Goal: Task Accomplishment & Management: Manage account settings

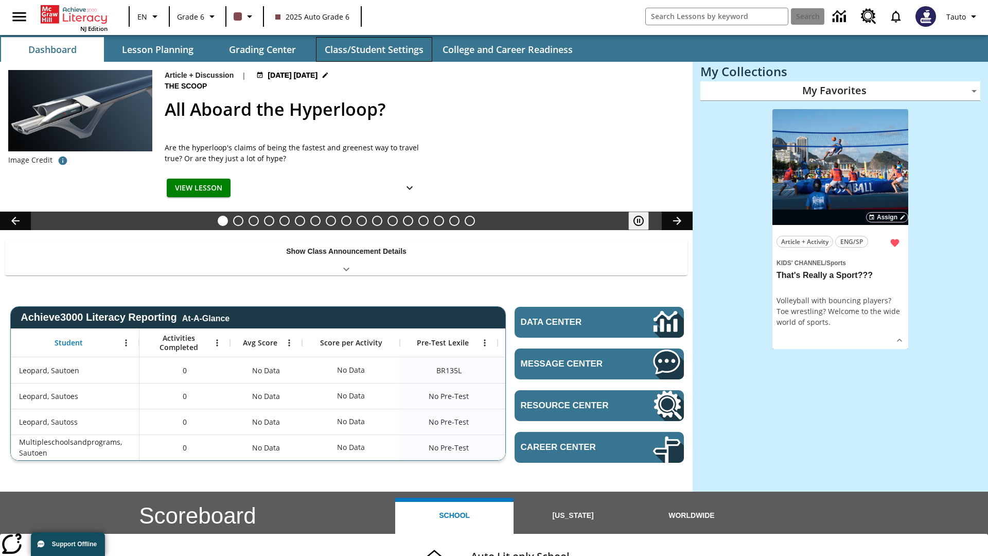
click at [374, 49] on button "Class/Student Settings" at bounding box center [374, 49] width 116 height 25
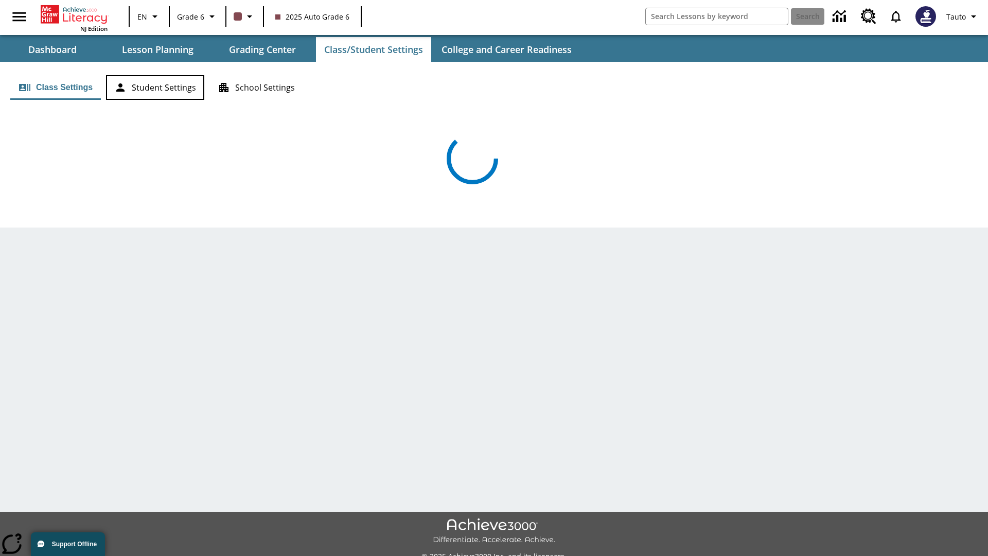
click at [155, 87] on button "Student Settings" at bounding box center [155, 87] width 98 height 25
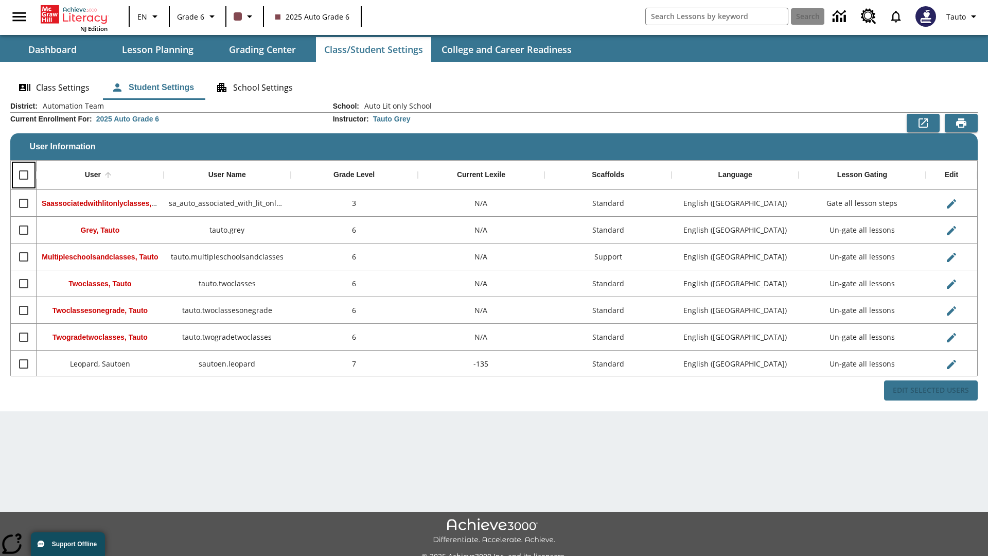
click at [23, 175] on input "Select all rows" at bounding box center [24, 175] width 22 height 22
checkbox input "true"
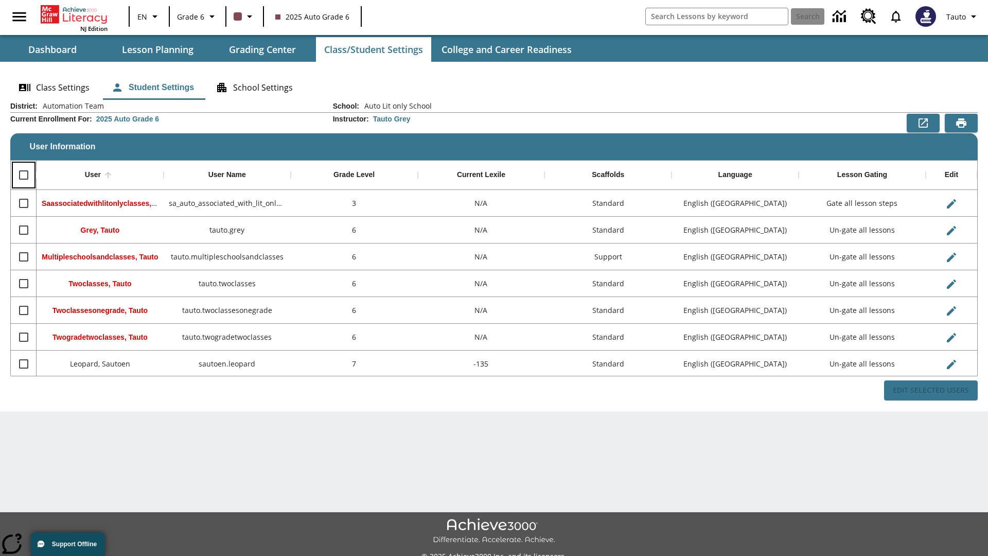
checkbox input "true"
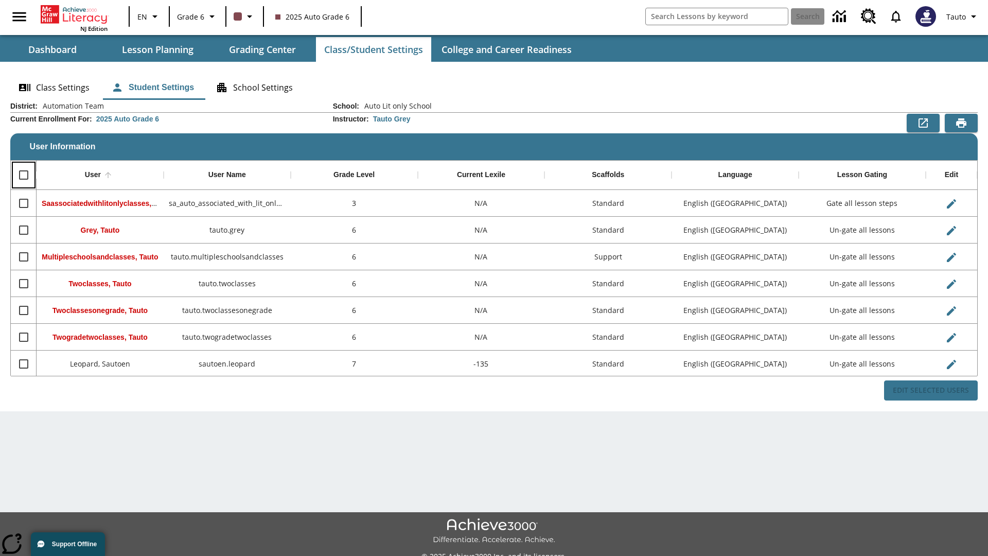
checkbox input "true"
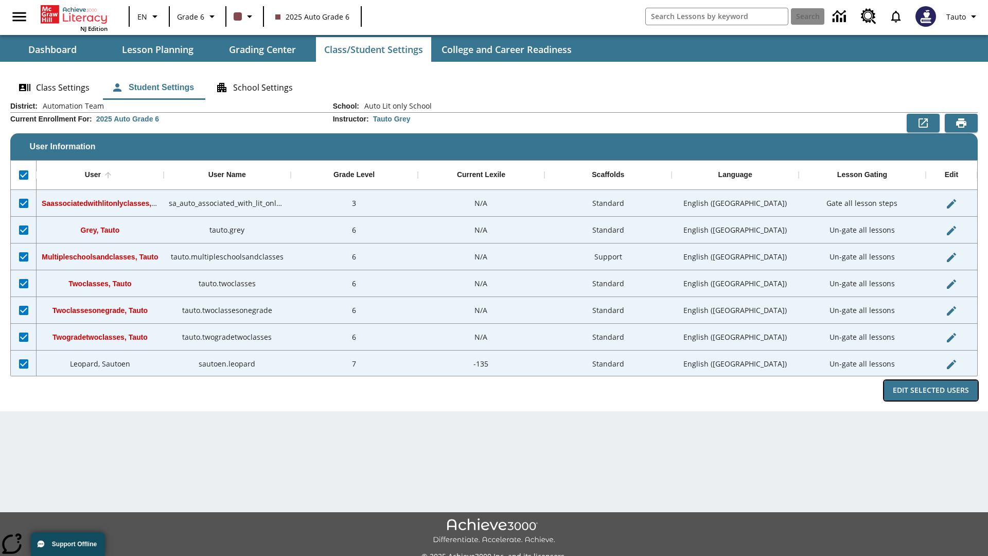
click at [931, 390] on button "Edit Selected Users" at bounding box center [931, 390] width 94 height 20
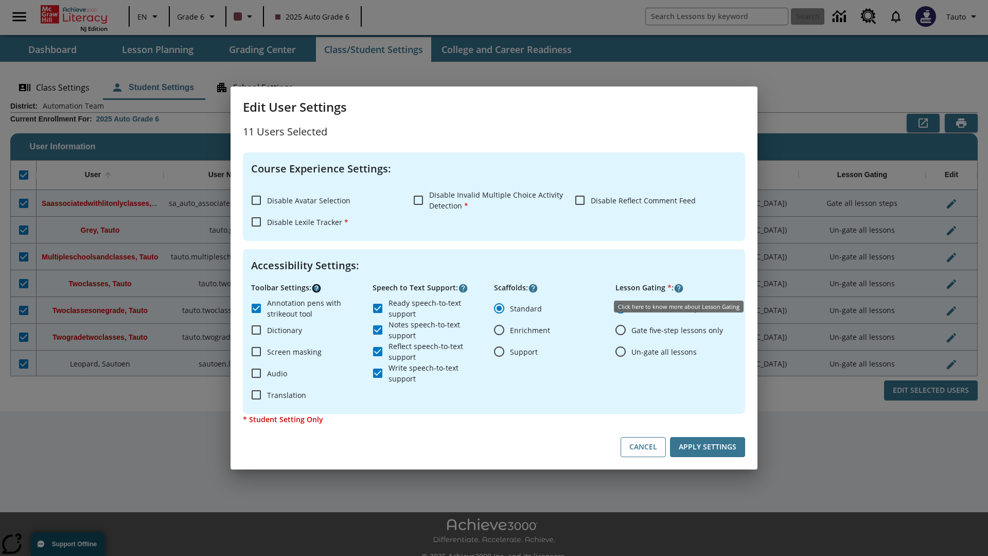
click at [316, 288] on icon "Click here to know more about" at bounding box center [316, 288] width 10 height 10
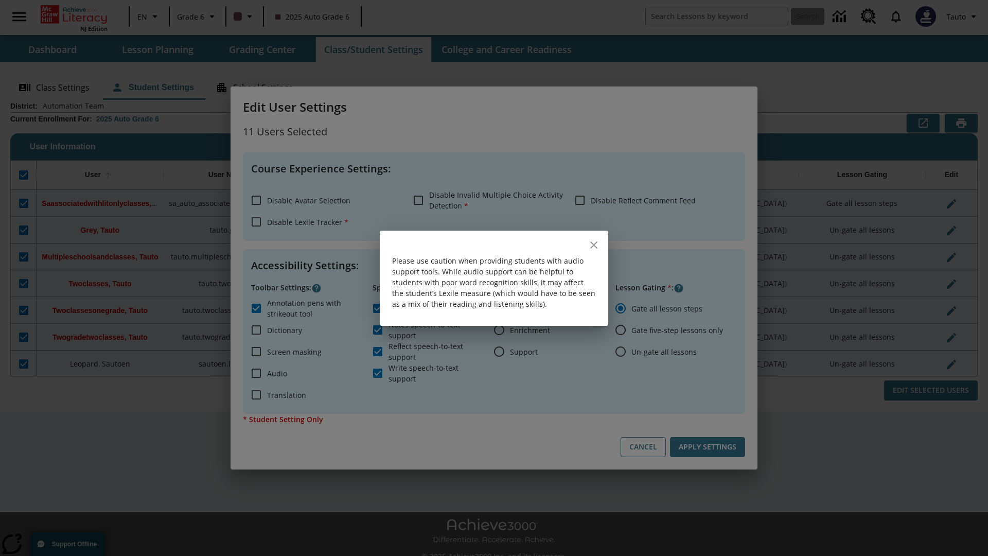
click at [594, 244] on icon "close" at bounding box center [593, 244] width 7 height 7
